Goal: Navigation & Orientation: Find specific page/section

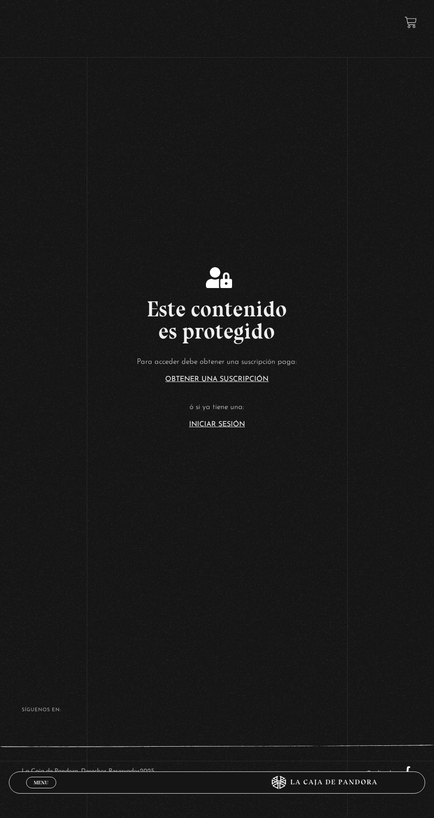
click at [231, 463] on section "Este contenido es protegido Para acceder debe obtener una suscripción paga: Obt…" at bounding box center [217, 327] width 434 height 654
click at [226, 428] on link "Iniciar Sesión" at bounding box center [217, 424] width 56 height 7
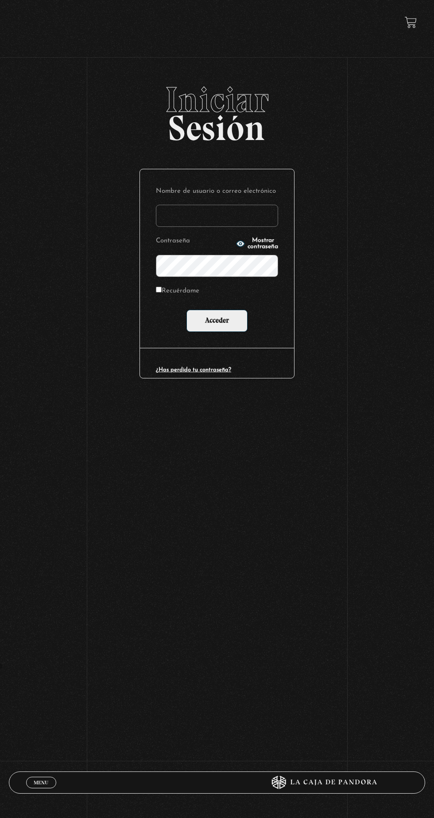
click at [226, 217] on input "Nombre de usuario o correo electrónico" at bounding box center [217, 216] width 122 height 22
type input "mvjustiniano.11@gmail.com"
click at [186, 310] on input "Acceder" at bounding box center [216, 321] width 61 height 22
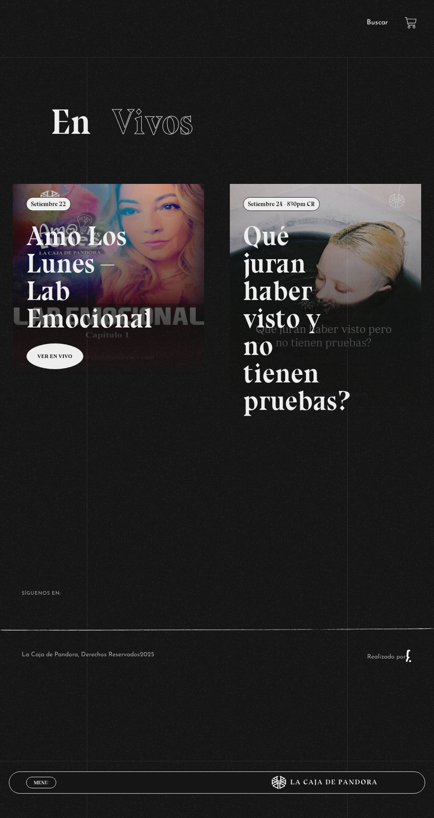
click at [382, 25] on link "Buscar" at bounding box center [377, 22] width 21 height 7
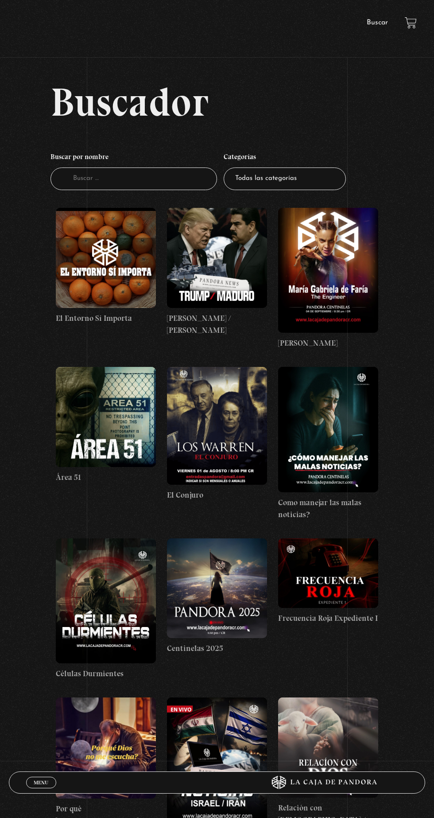
click at [90, 272] on figure at bounding box center [106, 258] width 100 height 100
